Goal: Find specific page/section: Find specific page/section

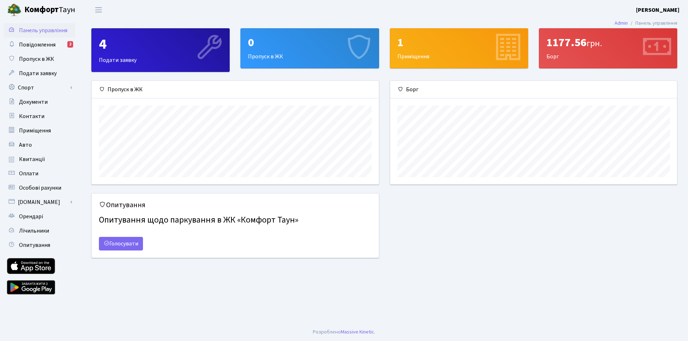
scroll to position [104, 287]
click at [39, 161] on span "Квитанції" at bounding box center [32, 159] width 26 height 8
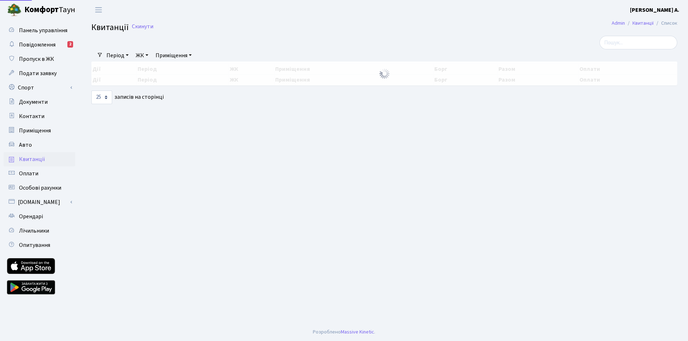
select select "25"
